Goal: Information Seeking & Learning: Understand process/instructions

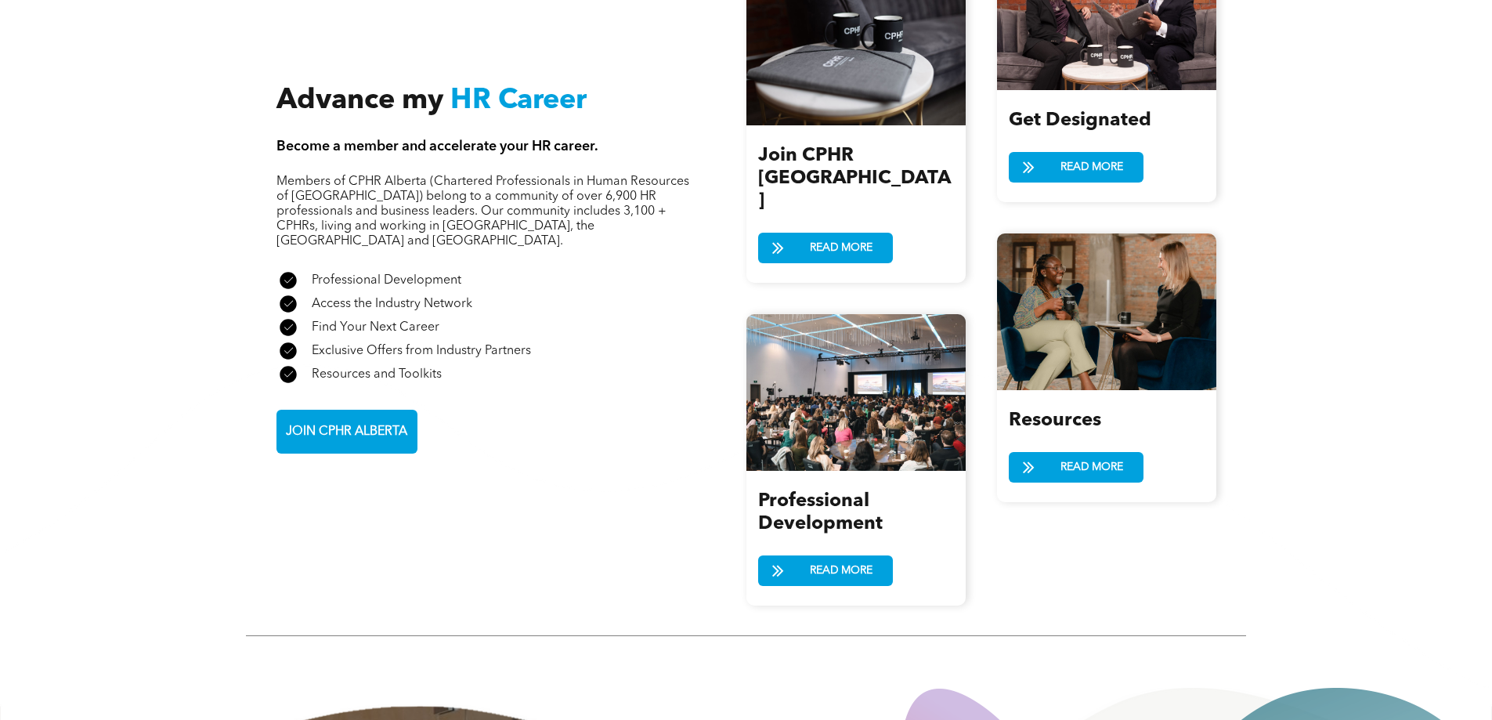
scroll to position [1801, 0]
click at [1069, 153] on span "READ MORE" at bounding box center [1092, 166] width 74 height 29
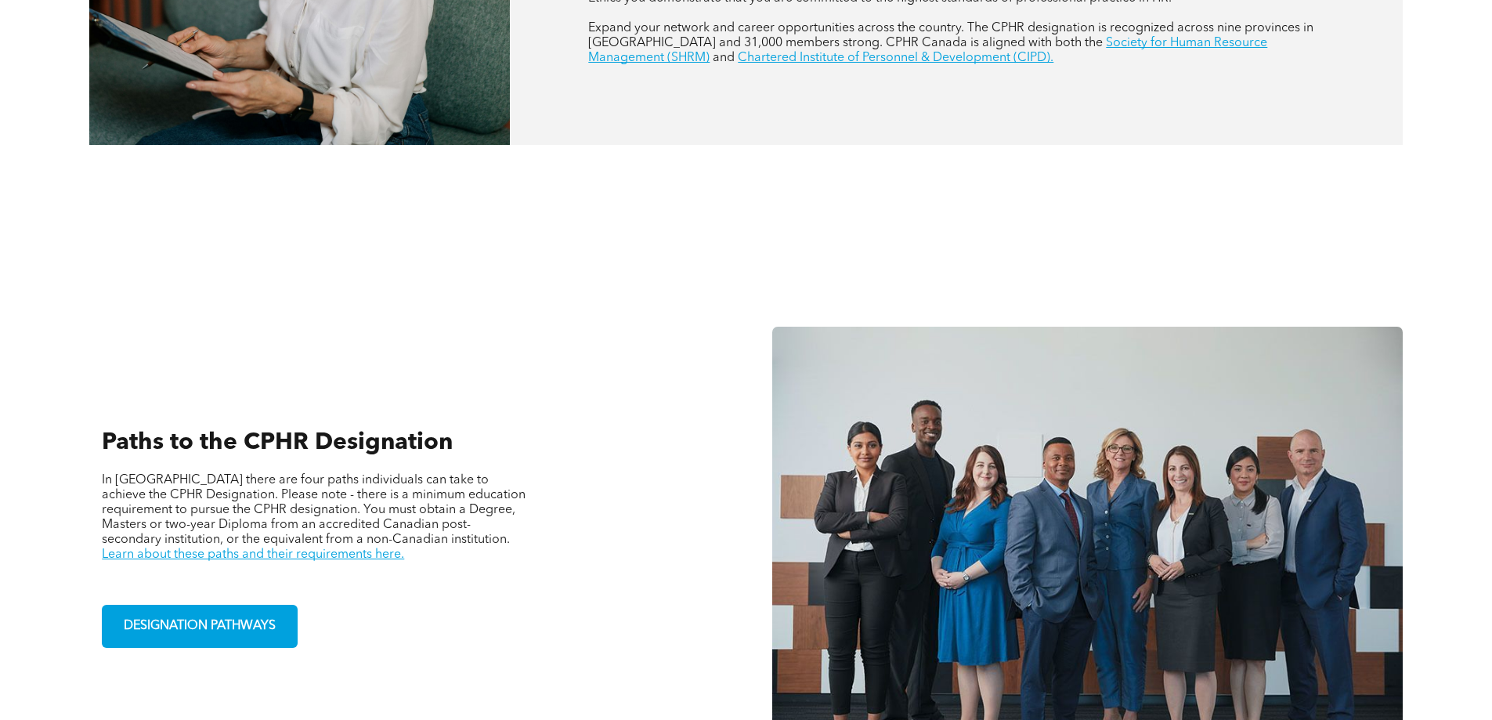
scroll to position [940, 0]
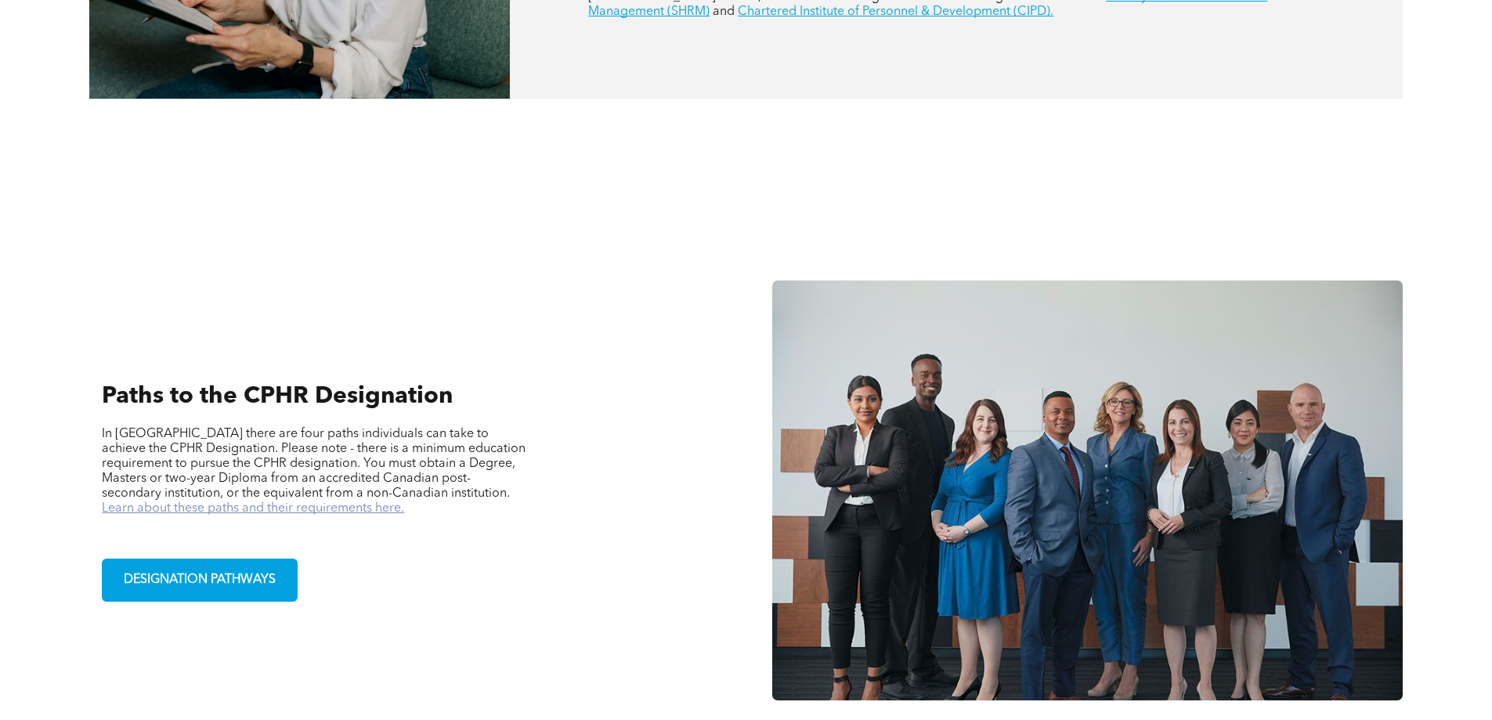
click at [404, 502] on link "Learn about these paths and their requirements here." at bounding box center [253, 508] width 302 height 13
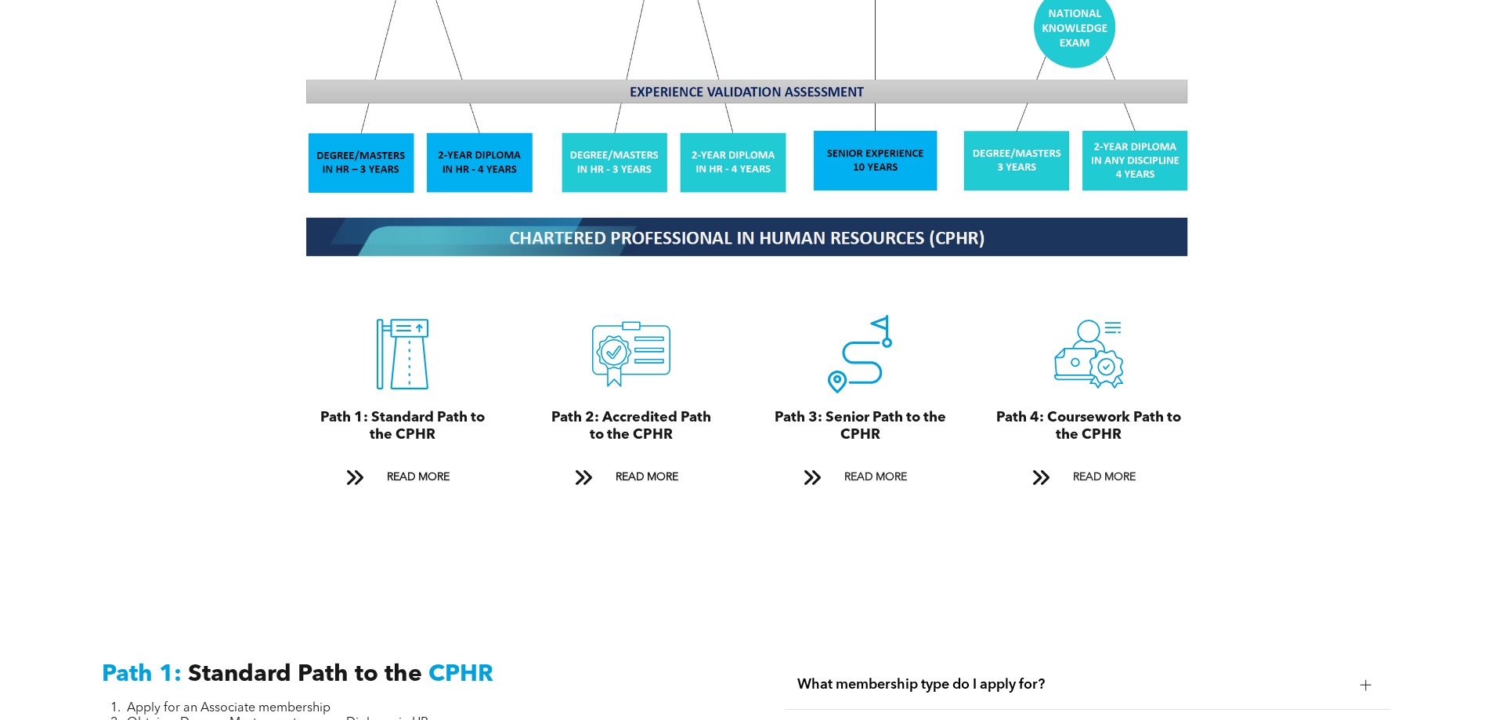
scroll to position [1644, 0]
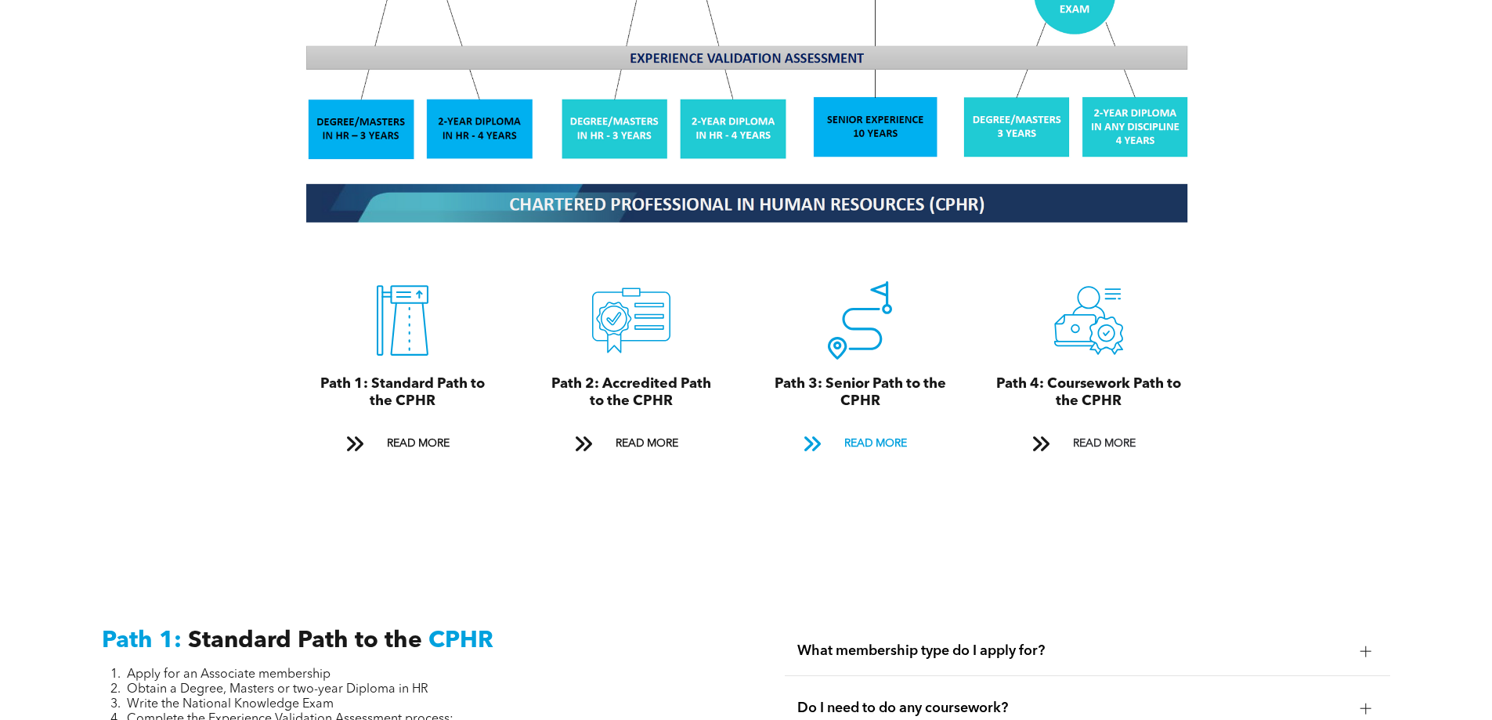
click at [887, 429] on span "READ MORE" at bounding box center [876, 443] width 74 height 29
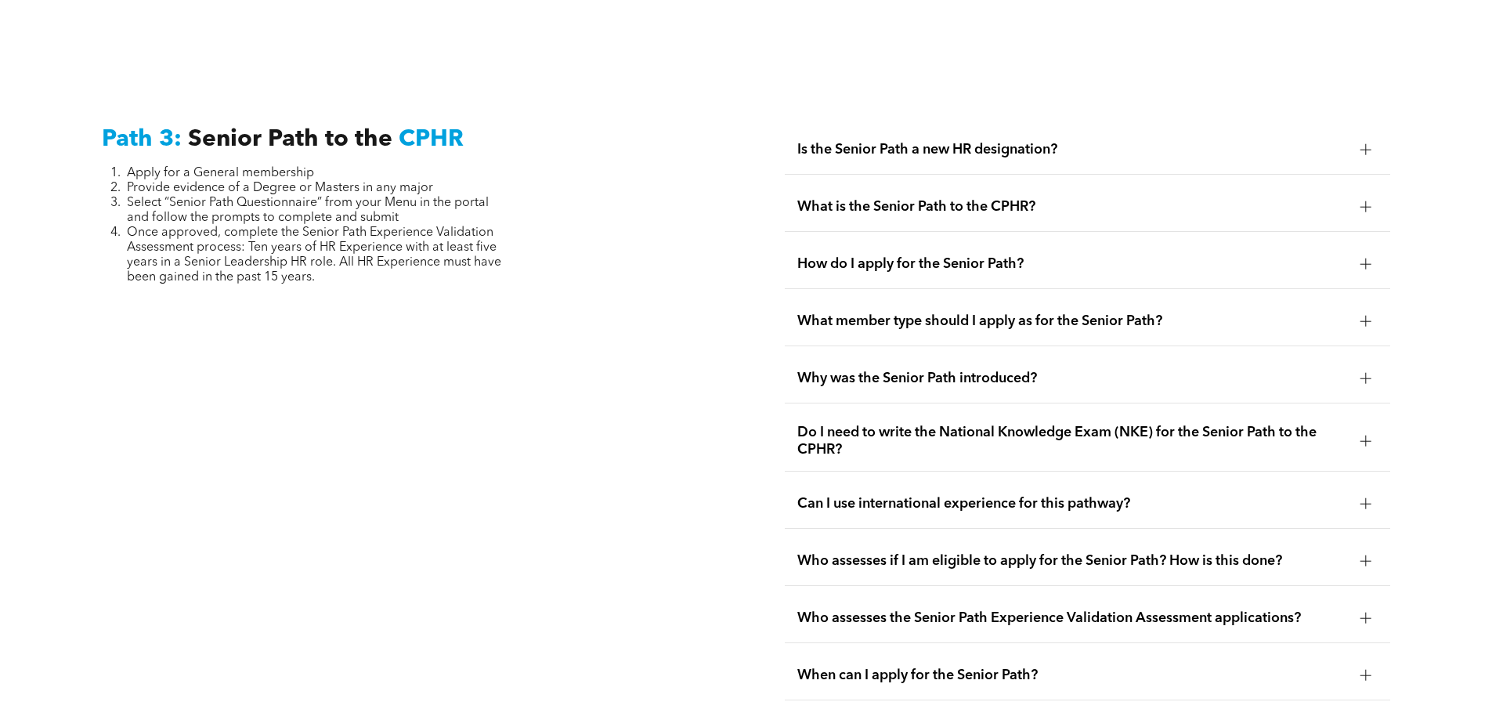
scroll to position [3933, 0]
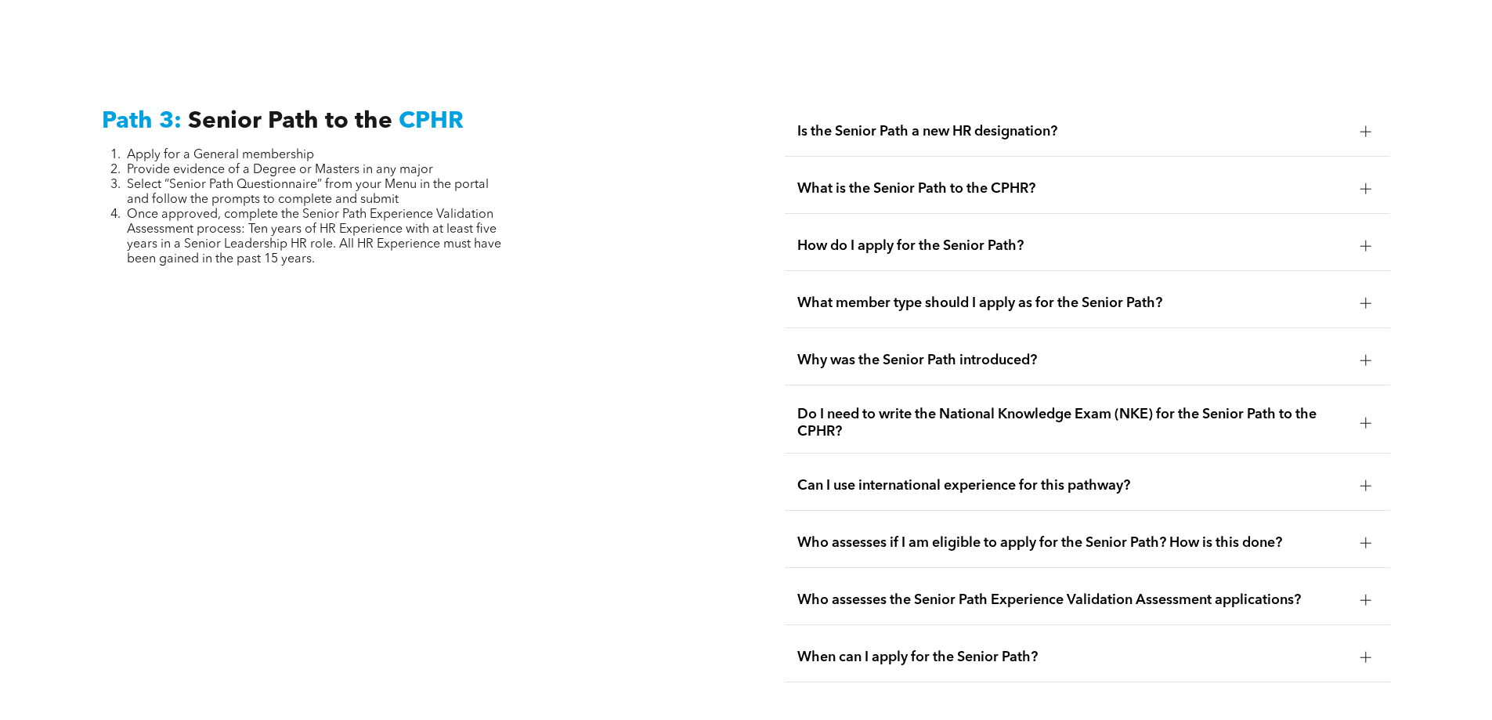
click at [943, 123] on span "Is the Senior Path a new HR designation?" at bounding box center [1072, 131] width 550 height 17
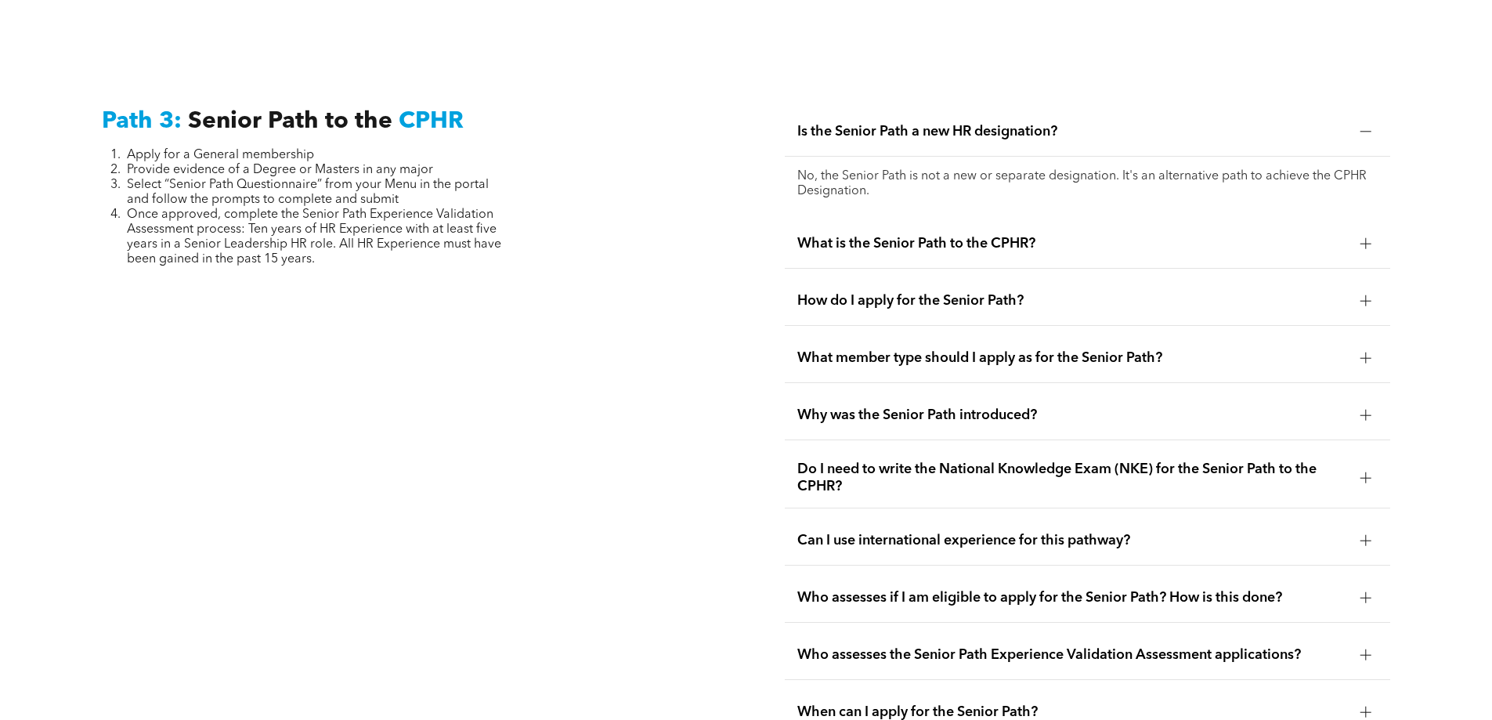
click at [943, 123] on span "Is the Senior Path a new HR designation?" at bounding box center [1072, 131] width 550 height 17
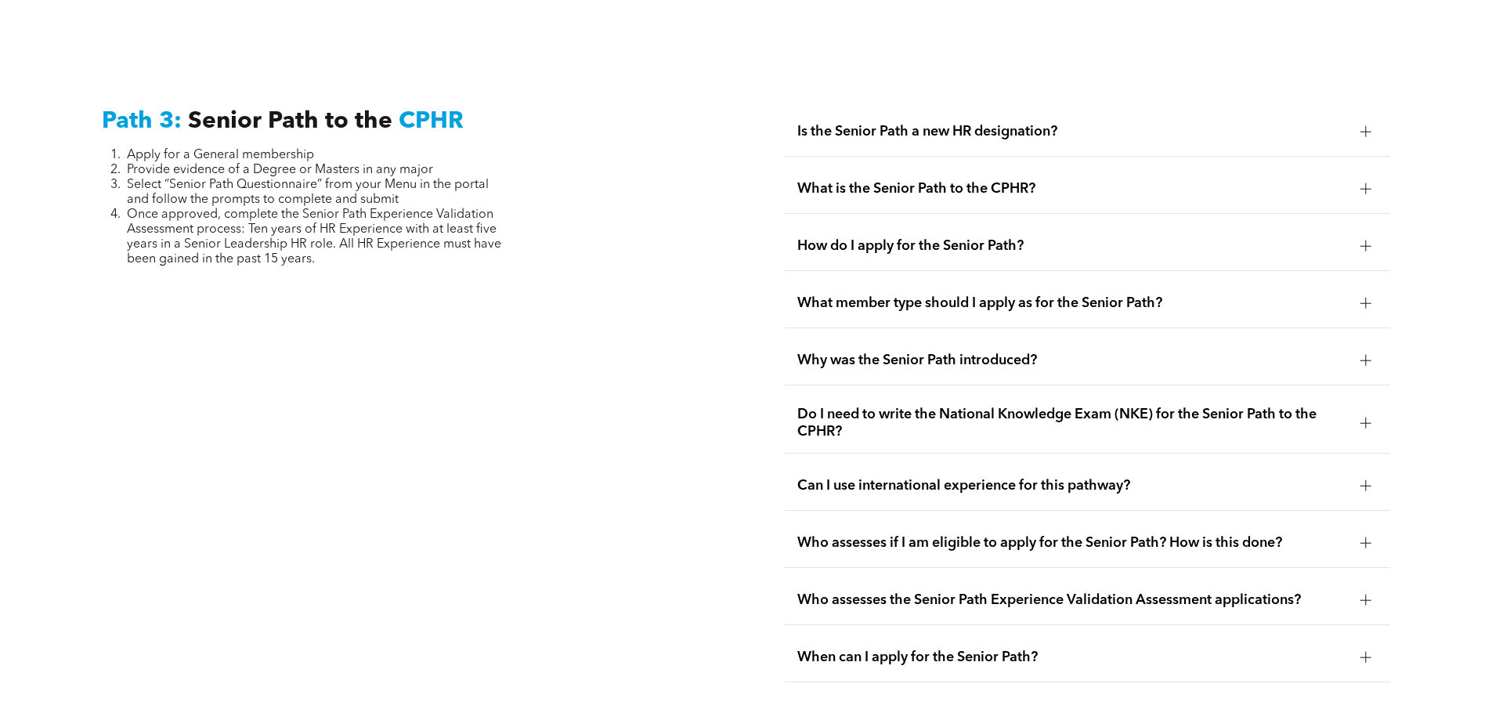
click at [932, 180] on span "What is the Senior Path to the CPHR?" at bounding box center [1072, 188] width 550 height 17
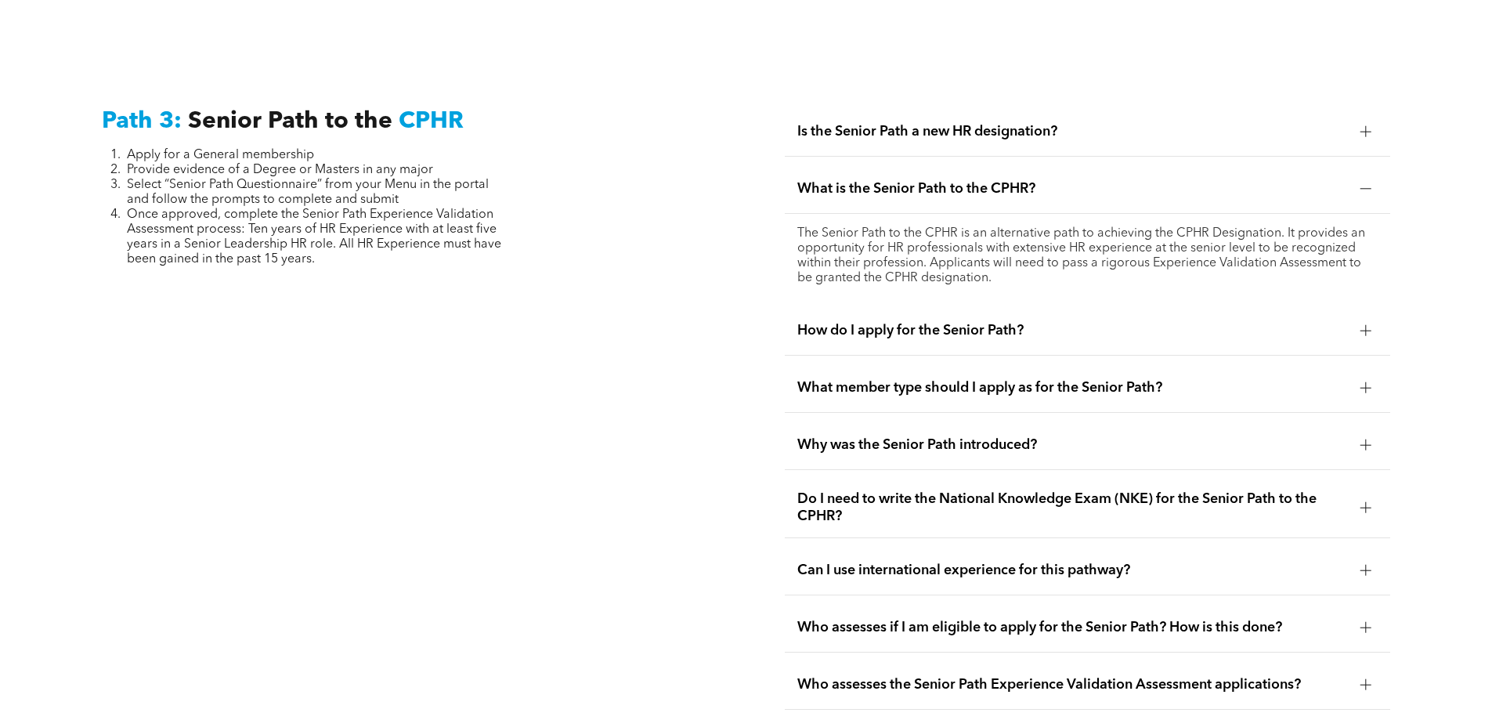
click at [932, 180] on span "What is the Senior Path to the CPHR?" at bounding box center [1072, 188] width 550 height 17
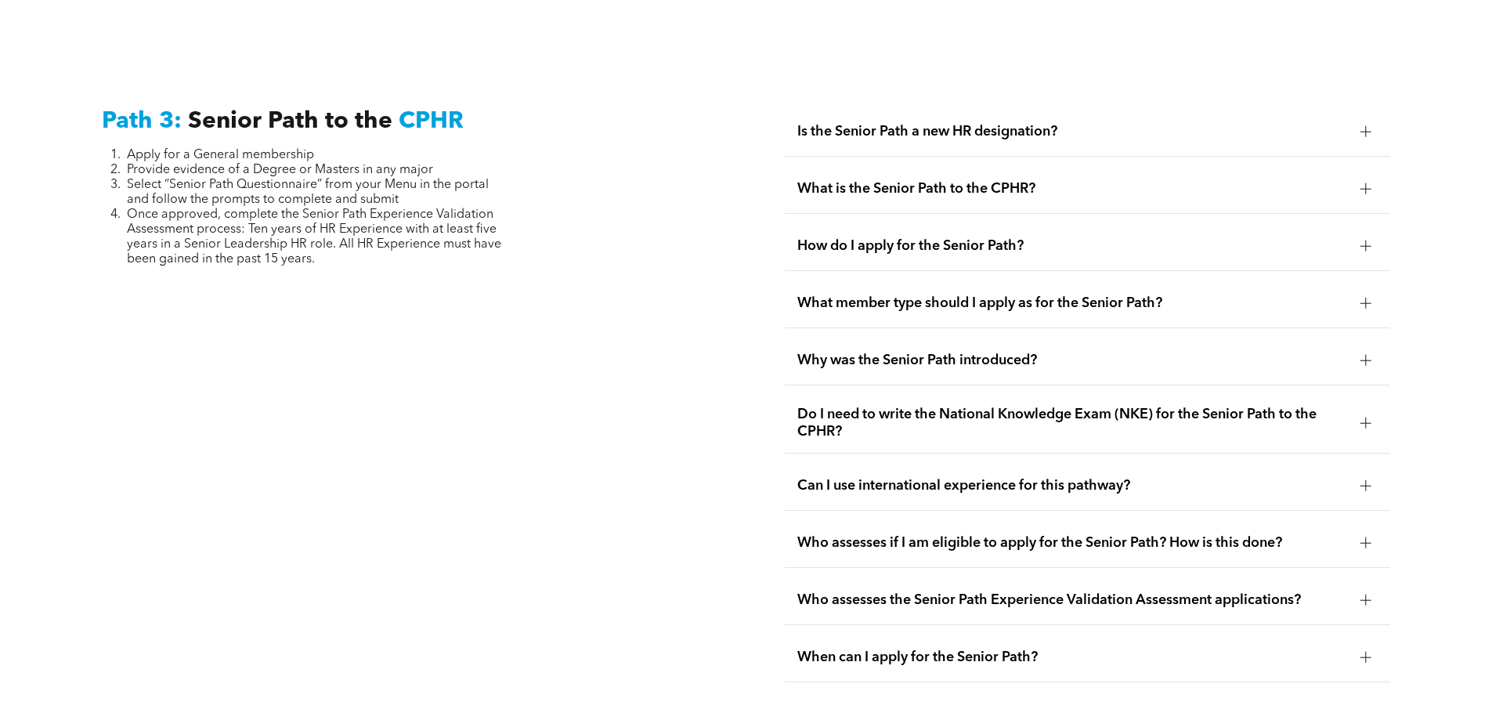
click at [925, 237] on span "How do I apply for the Senior Path?" at bounding box center [1072, 245] width 550 height 17
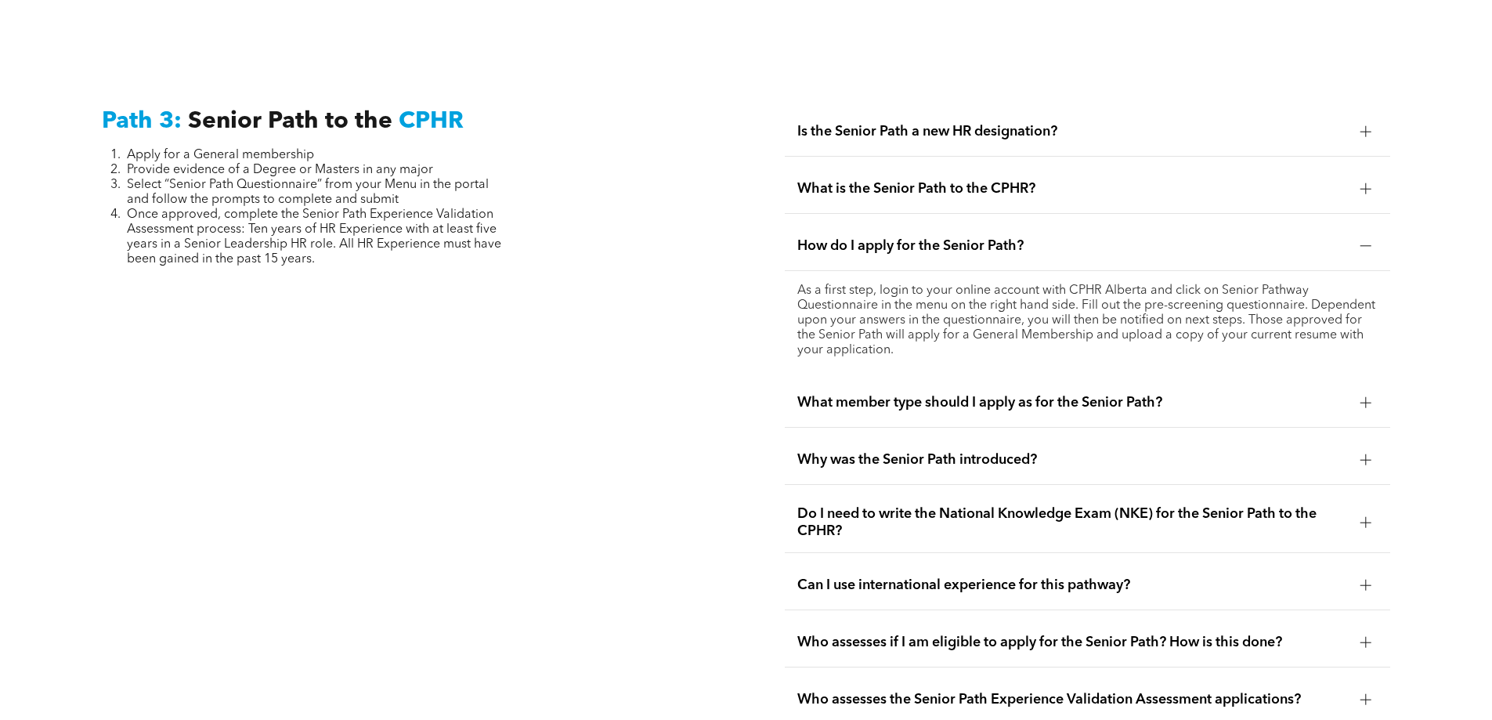
click at [922, 237] on span "How do I apply for the Senior Path?" at bounding box center [1072, 245] width 550 height 17
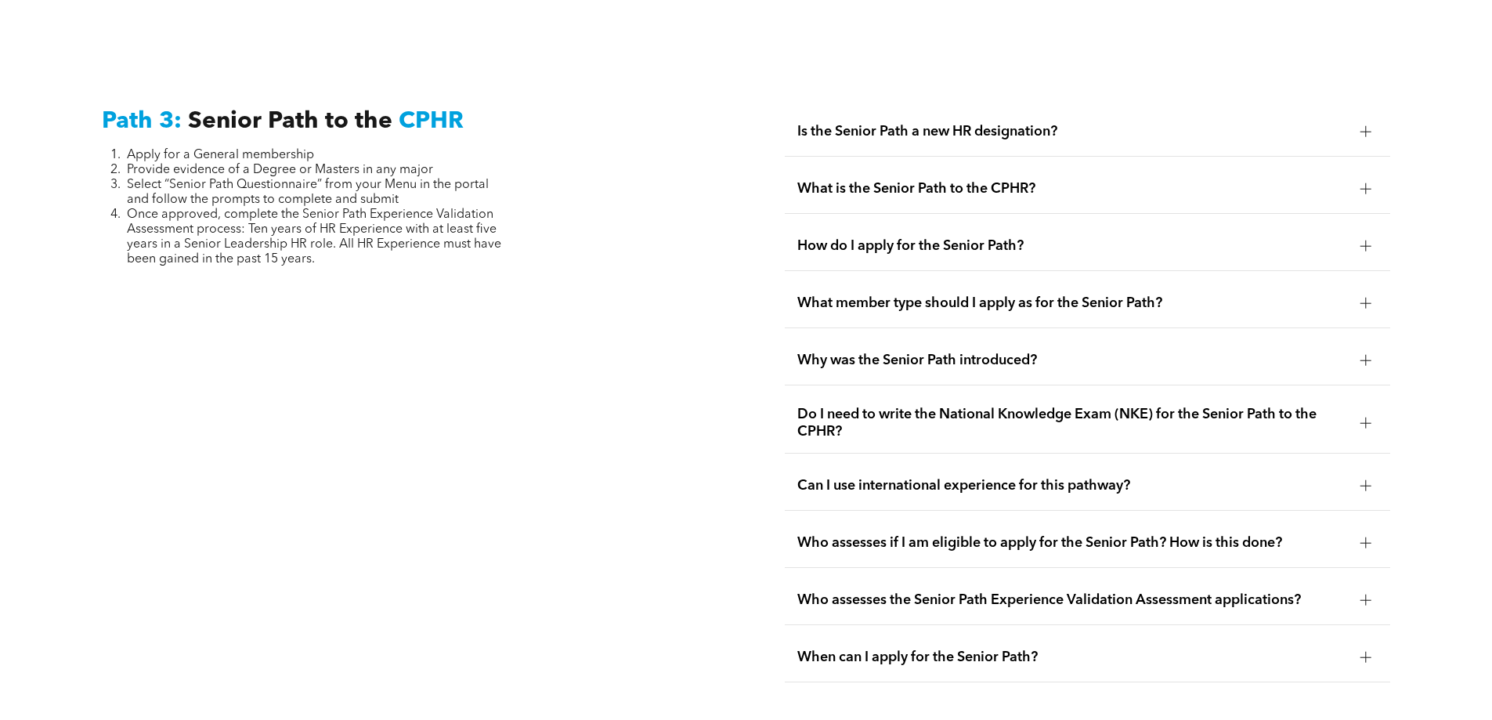
click at [920, 294] on span "What member type should I apply as for the Senior Path?" at bounding box center [1072, 302] width 550 height 17
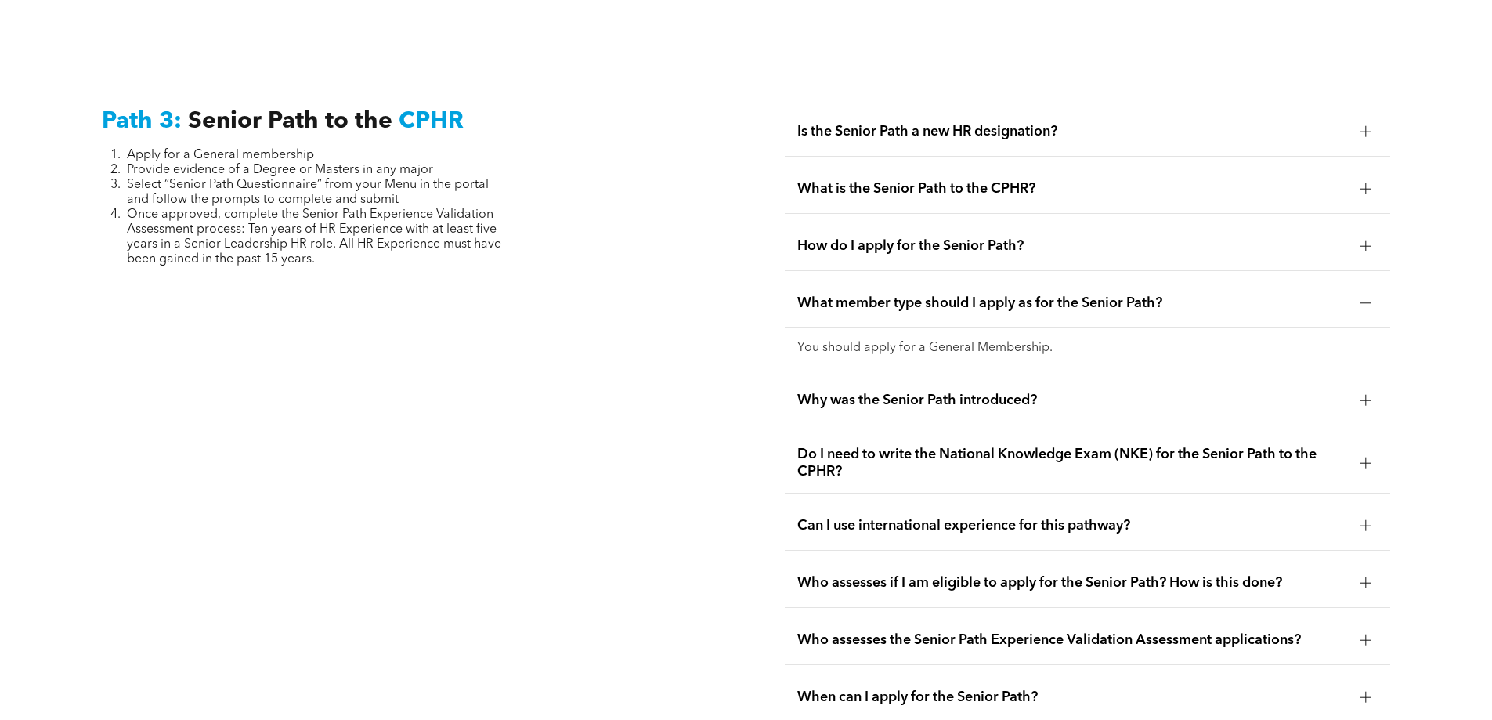
click at [919, 294] on span "What member type should I apply as for the Senior Path?" at bounding box center [1072, 302] width 550 height 17
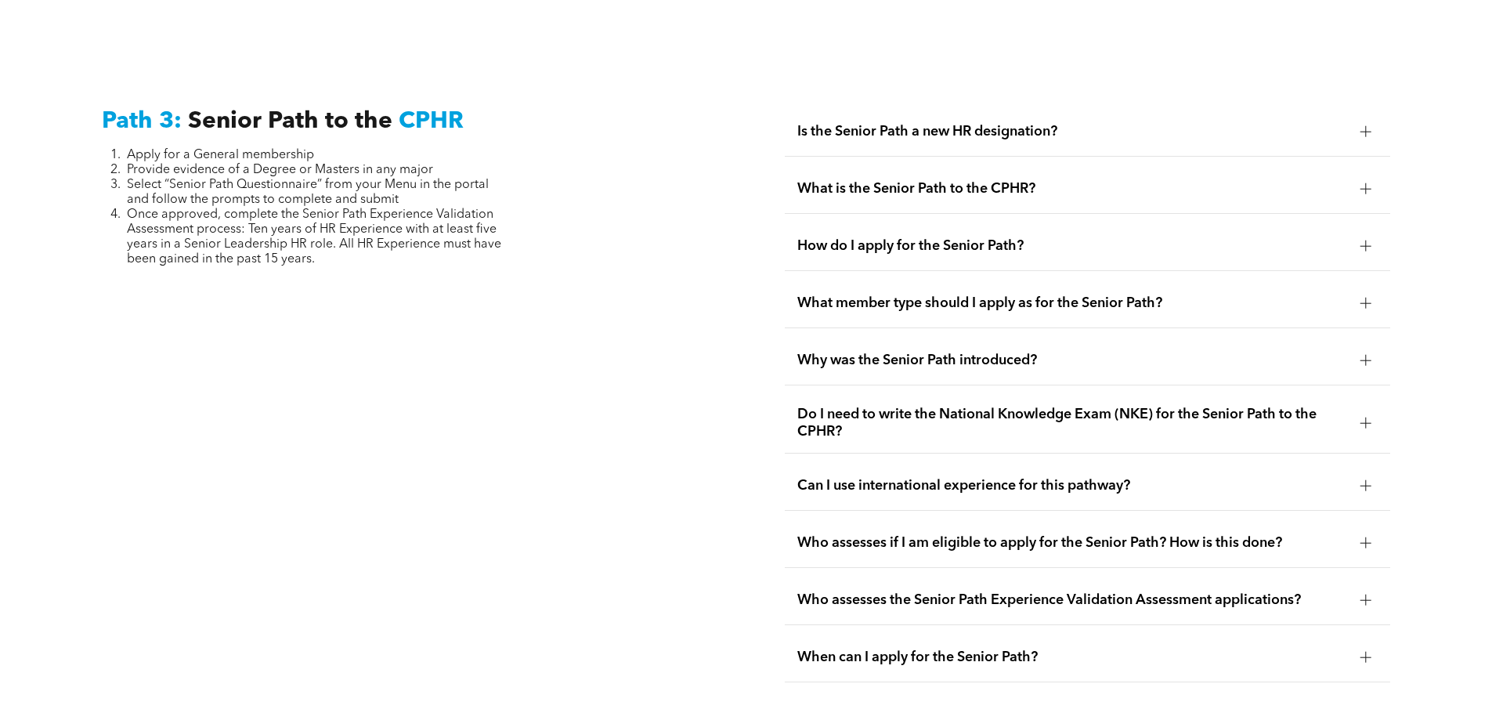
click at [926, 352] on span "Why was the Senior Path introduced?" at bounding box center [1072, 360] width 550 height 17
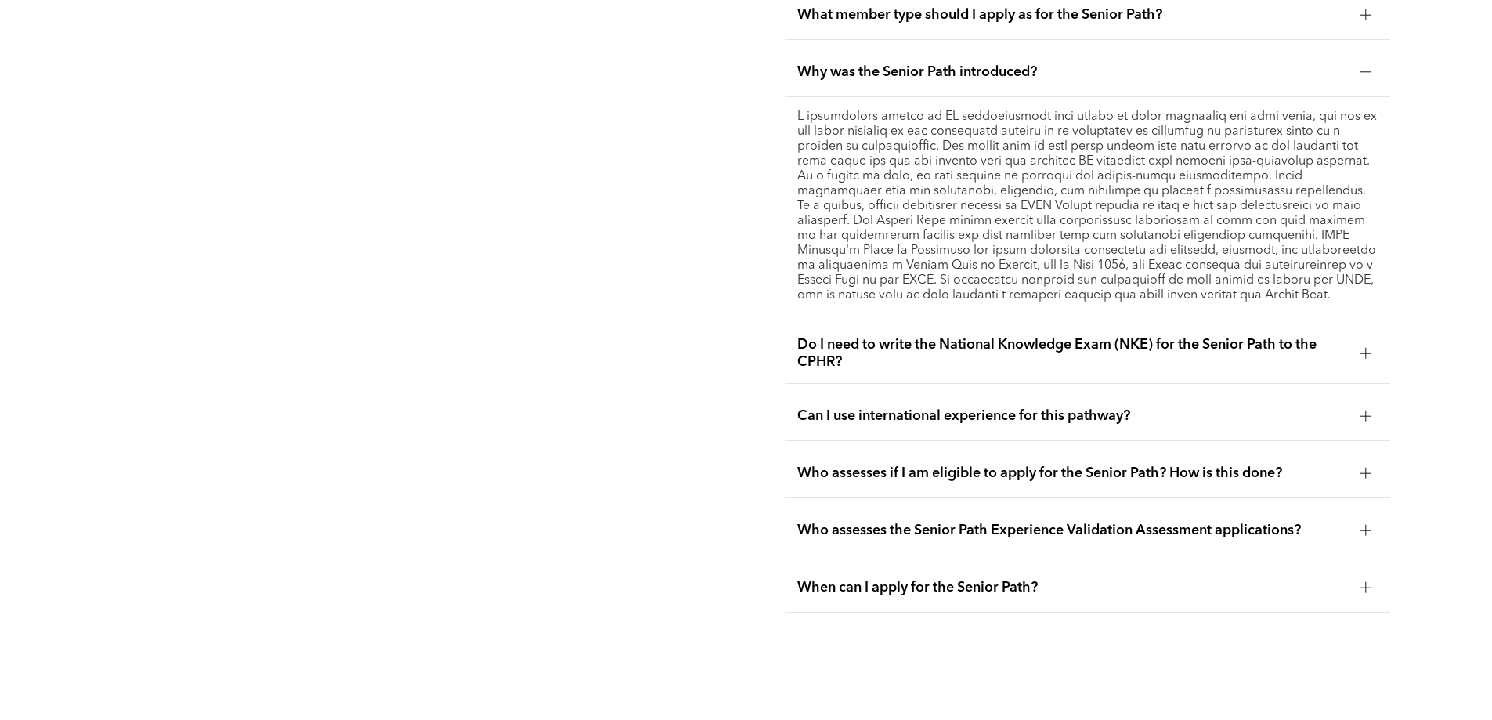
scroll to position [4246, 0]
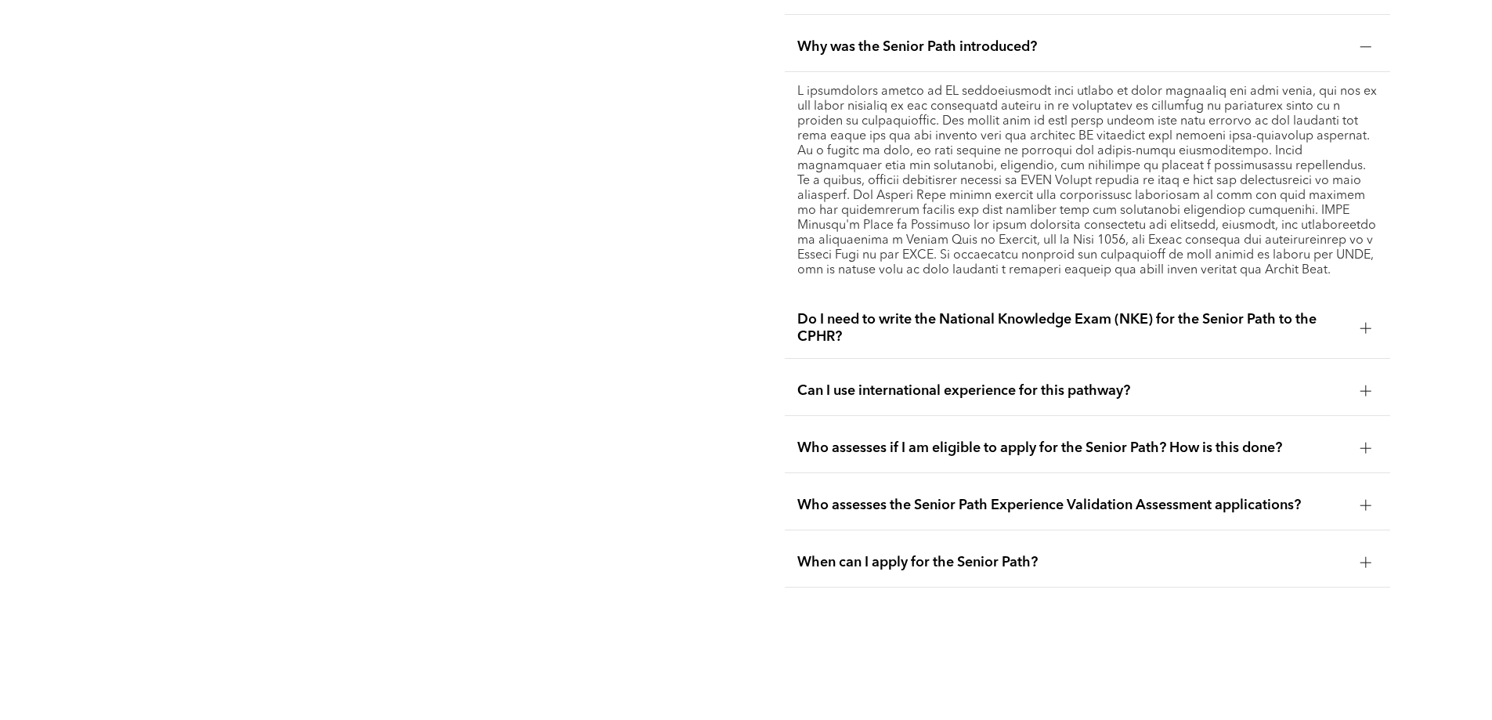
click at [843, 311] on span "Do I need to write the National Knowledge Exam (NKE) for the Senior Path to the…" at bounding box center [1072, 328] width 550 height 34
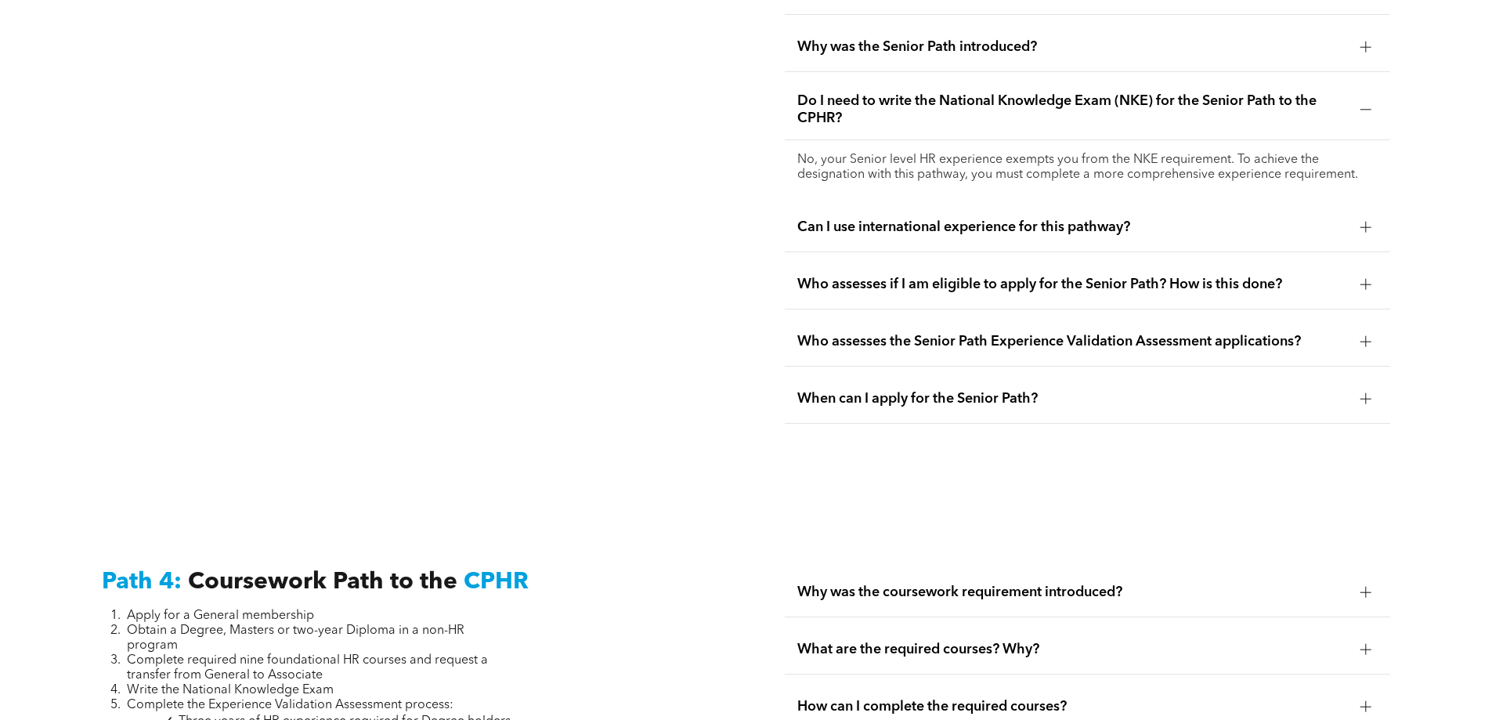
click at [886, 218] on span "Can I use international experience for this pathway?" at bounding box center [1072, 226] width 550 height 17
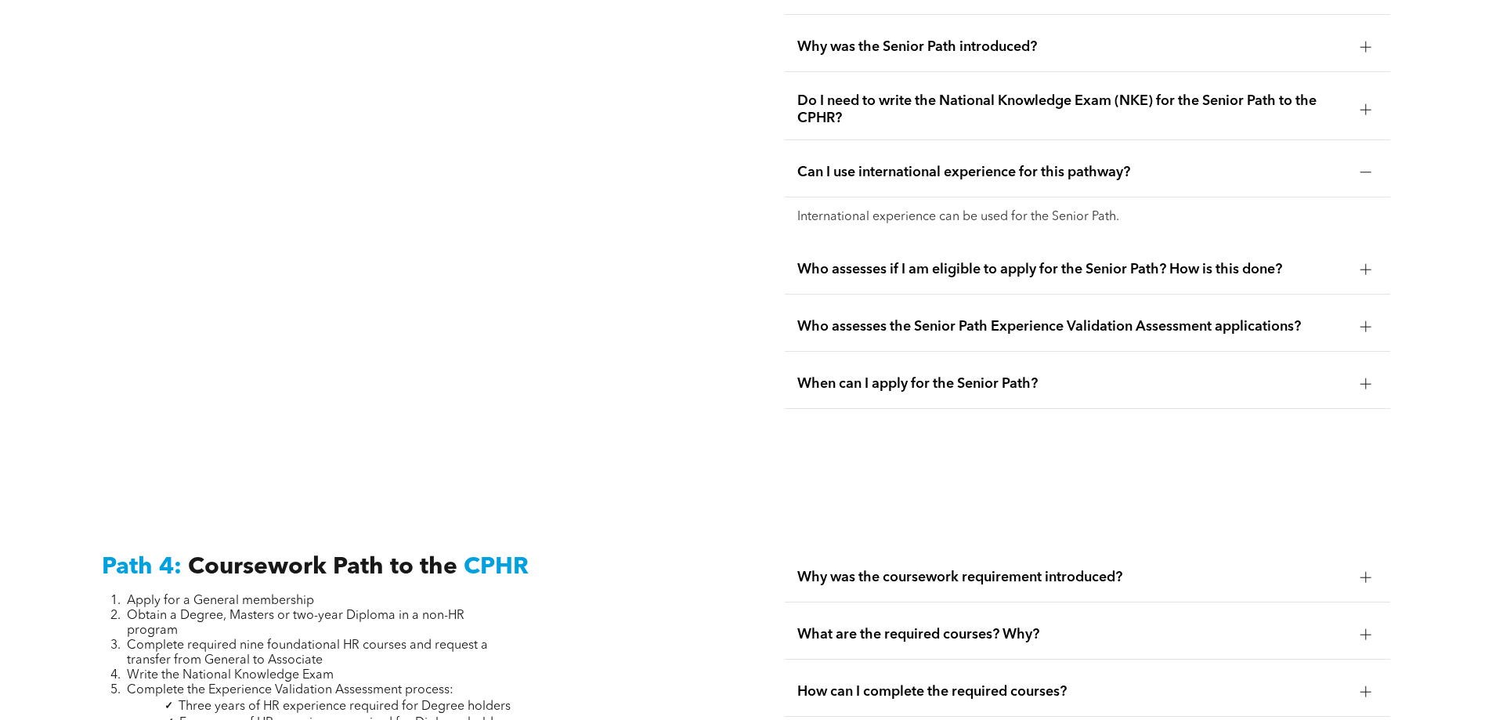
click at [886, 261] on span "Who assesses if I am eligible to apply for the Senior Path? How is this done?" at bounding box center [1072, 269] width 550 height 17
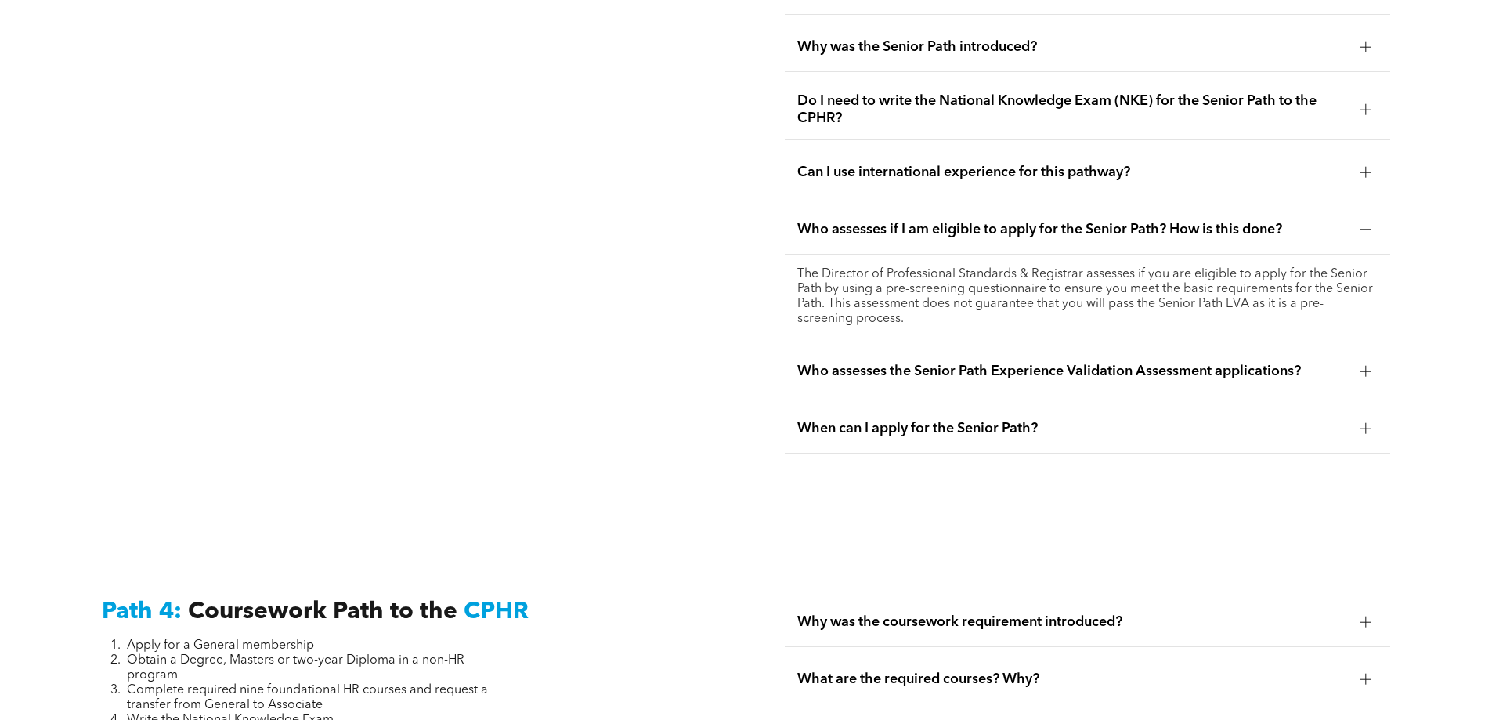
click at [861, 363] on span "Who assesses the Senior Path Experience Validation Assessment applications?" at bounding box center [1072, 371] width 550 height 17
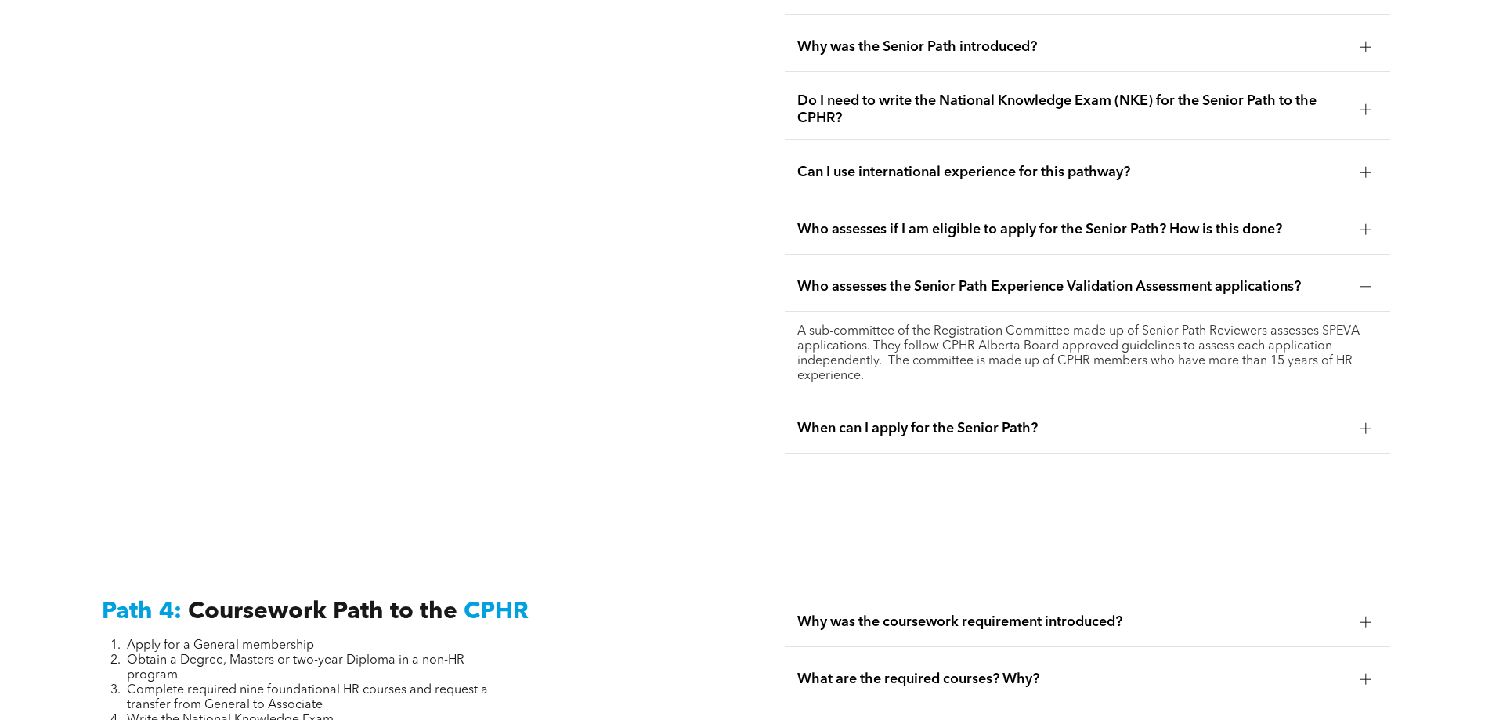
click at [875, 420] on span "When can I apply for the Senior Path?" at bounding box center [1072, 428] width 550 height 17
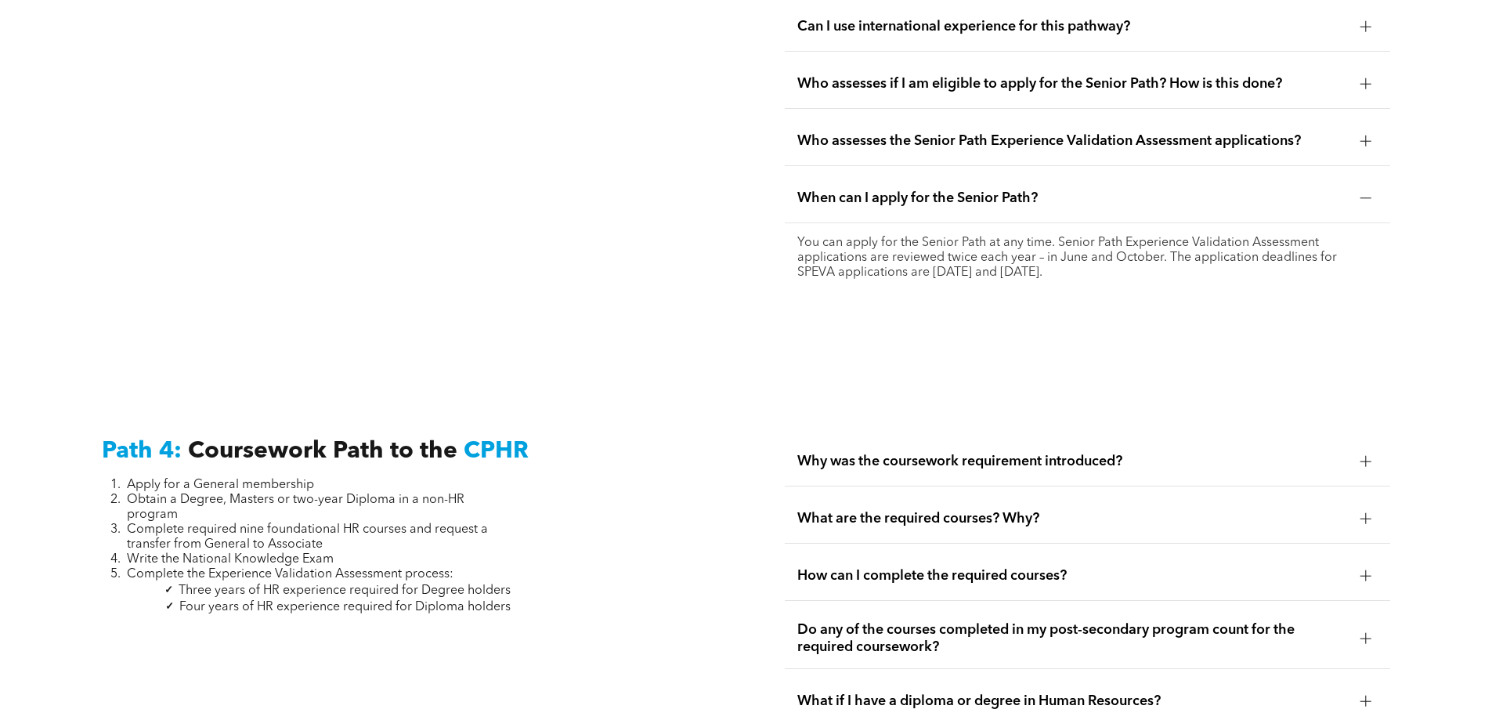
scroll to position [4403, 0]
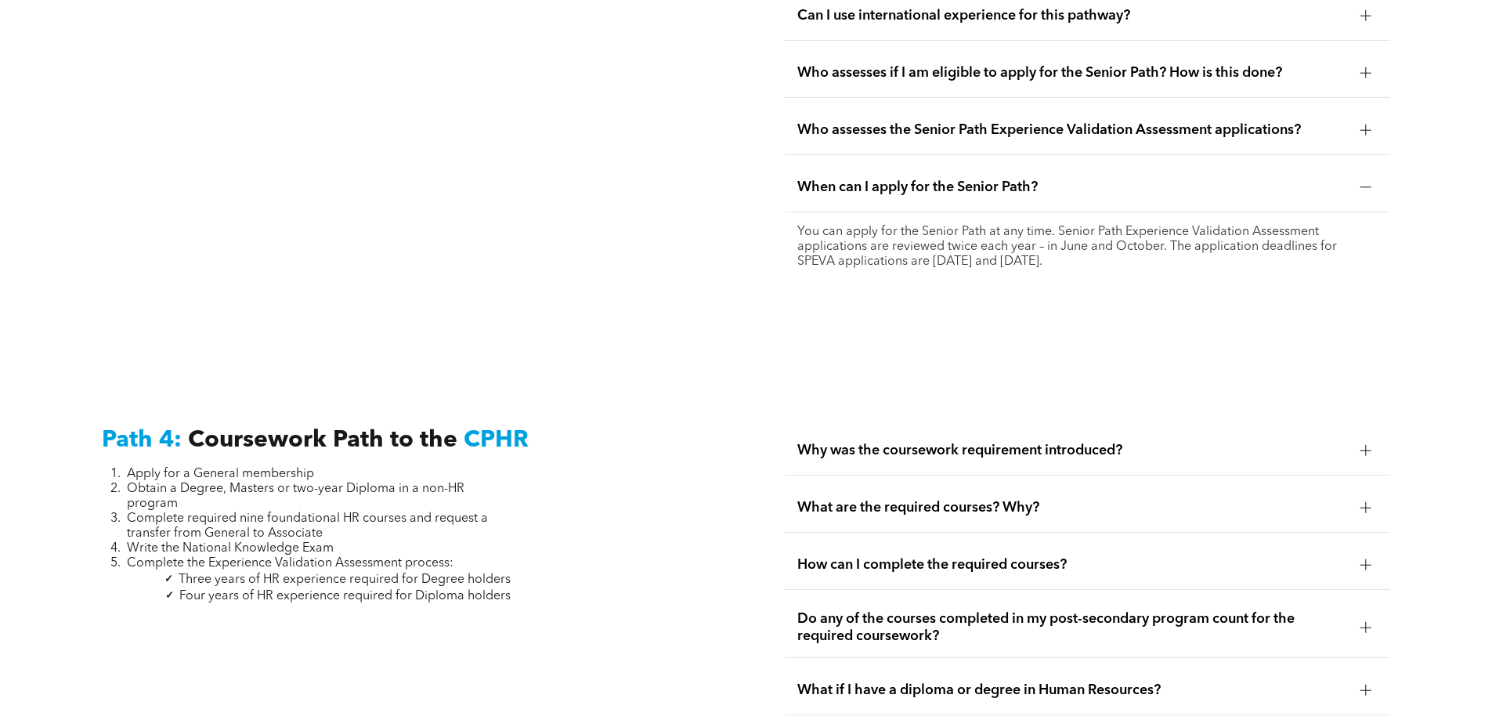
click at [894, 442] on span "Why was the coursework requirement introduced?" at bounding box center [1072, 450] width 550 height 17
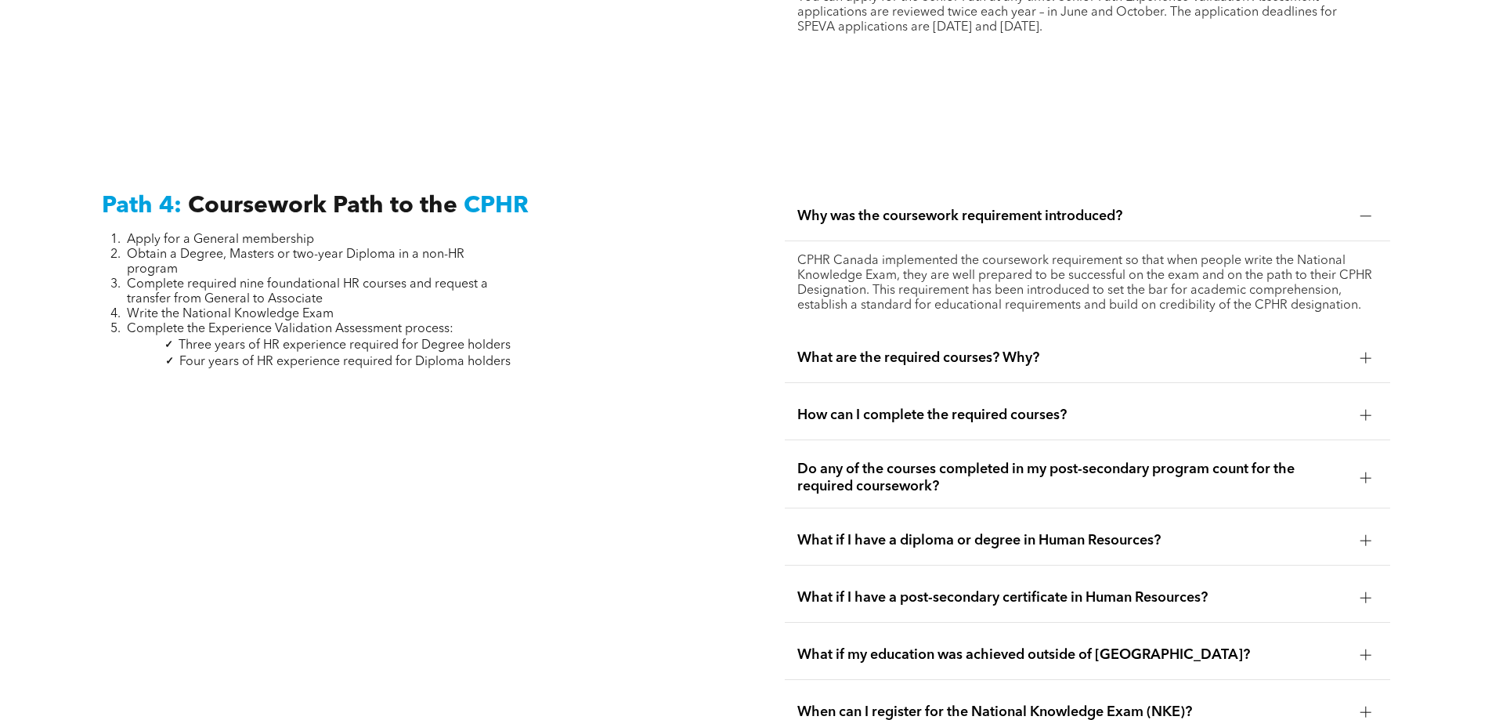
scroll to position [4637, 0]
click at [885, 348] on span "What are the required courses? Why?" at bounding box center [1072, 356] width 550 height 17
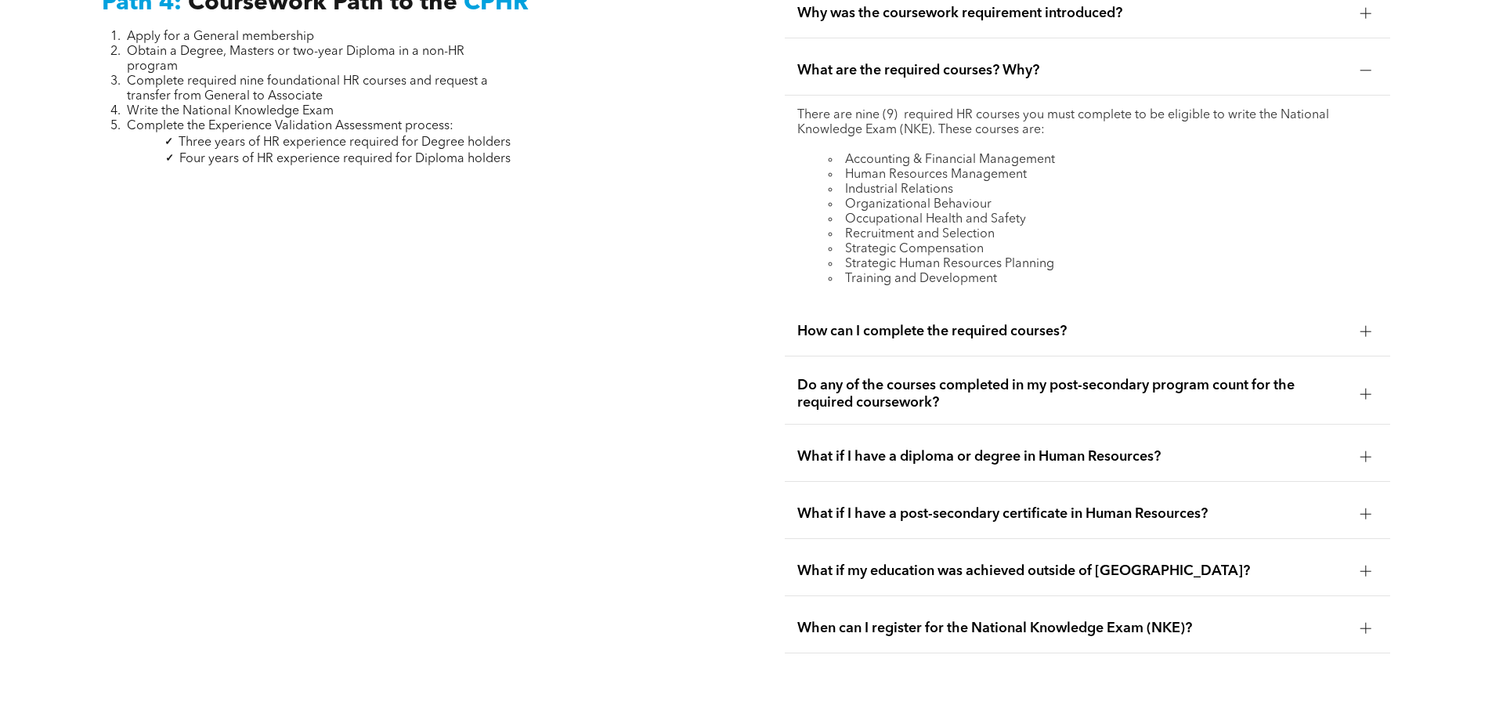
scroll to position [4872, 0]
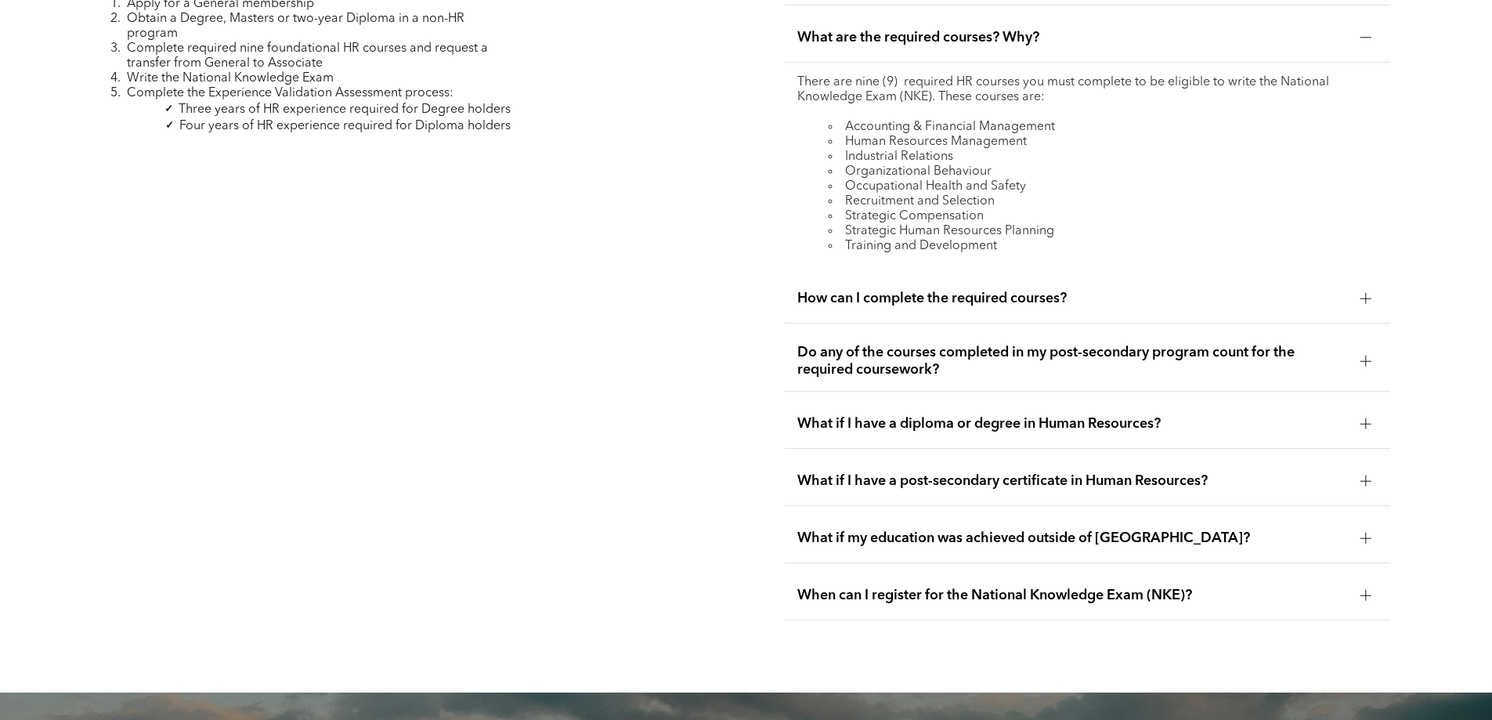
click at [878, 290] on span "How can I complete the required courses?" at bounding box center [1072, 298] width 550 height 17
